Goal: Transaction & Acquisition: Purchase product/service

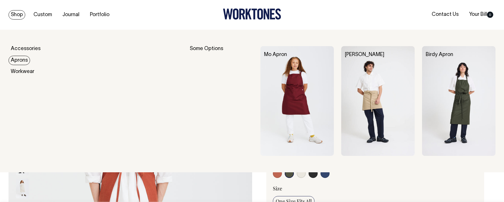
click at [21, 59] on link "Aprons" at bounding box center [20, 60] width 22 height 9
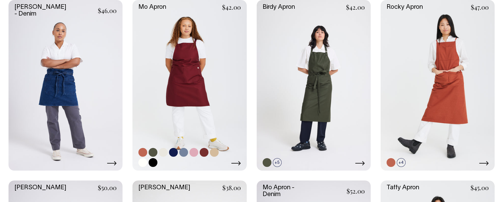
scroll to position [174, 0]
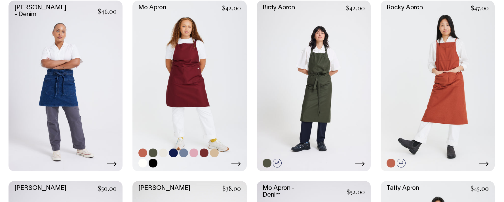
click at [237, 164] on icon at bounding box center [235, 164] width 9 height 4
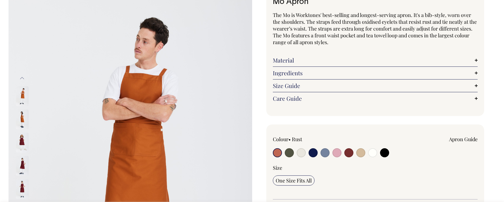
scroll to position [47, 0]
click at [324, 155] on input "radio" at bounding box center [324, 152] width 9 height 9
radio input "true"
select select "Blue/Grey"
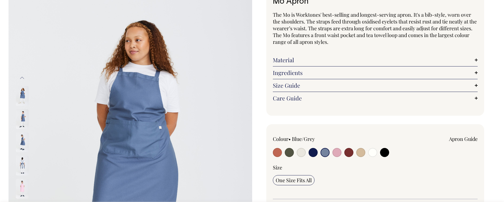
click at [336, 153] on input "radio" at bounding box center [336, 152] width 9 height 9
radio input "true"
select select "Pink"
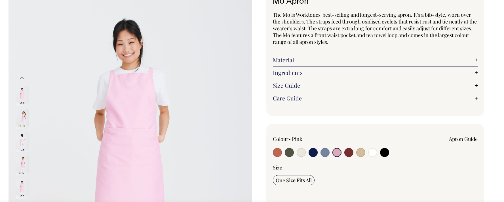
click at [347, 153] on input "radio" at bounding box center [348, 152] width 9 height 9
radio input "true"
select select "Burgundy"
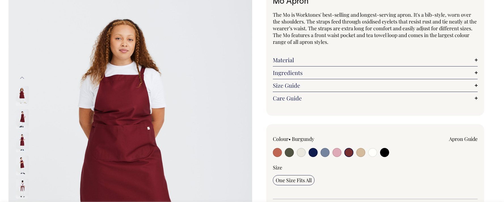
click at [283, 154] on div at bounding box center [314, 153] width 82 height 10
click at [292, 154] on input "radio" at bounding box center [289, 152] width 9 height 9
radio input "true"
select select "Olive"
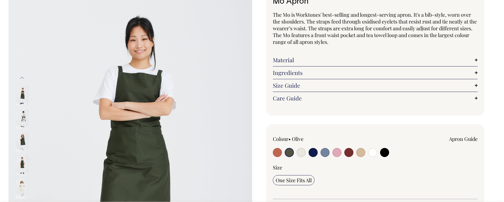
click at [383, 151] on input "radio" at bounding box center [384, 152] width 9 height 9
radio input "true"
select select "Black"
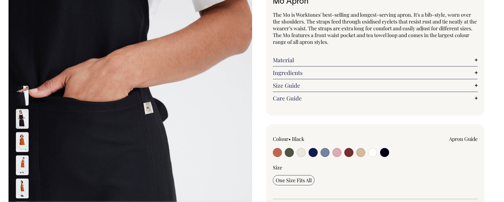
click at [348, 153] on input "radio" at bounding box center [348, 152] width 9 height 9
radio input "true"
select select "Burgundy"
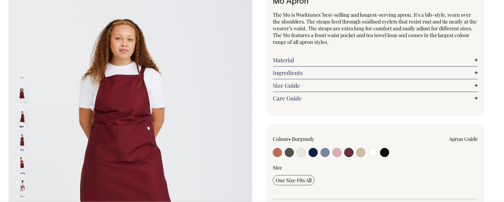
click at [279, 154] on input "radio" at bounding box center [277, 152] width 9 height 9
radio input "true"
select select "Rust"
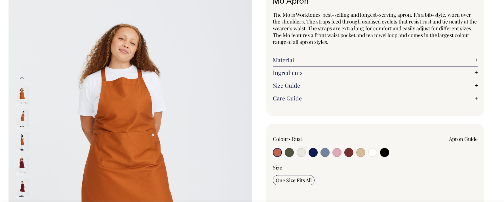
click at [288, 154] on input "radio" at bounding box center [289, 152] width 9 height 9
radio input "true"
select select "Olive"
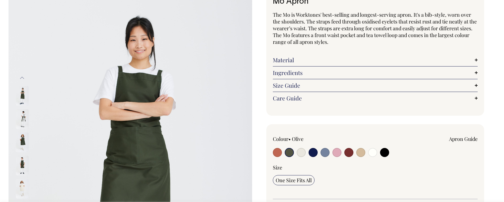
click at [316, 153] on input "radio" at bounding box center [313, 152] width 9 height 9
radio input "true"
select select "Dark Navy"
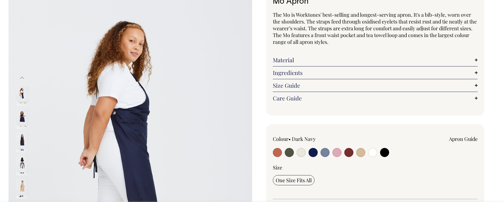
click at [349, 153] on input "radio" at bounding box center [348, 152] width 9 height 9
radio input "true"
select select "Burgundy"
